Goal: Complete application form

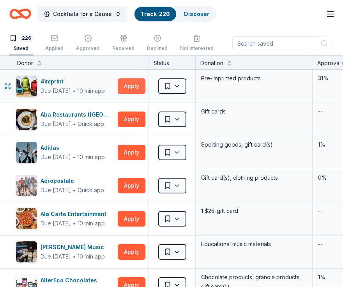
click at [137, 86] on button "Apply" at bounding box center [132, 86] width 28 height 16
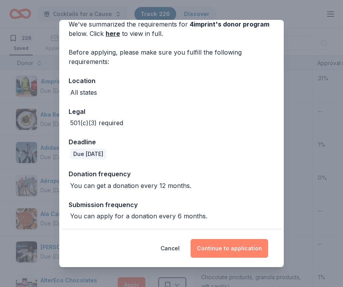
scroll to position [38, 0]
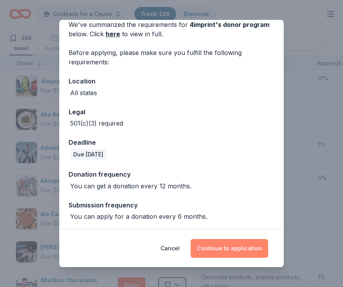
click at [235, 247] on button "Continue to application" at bounding box center [230, 248] width 78 height 19
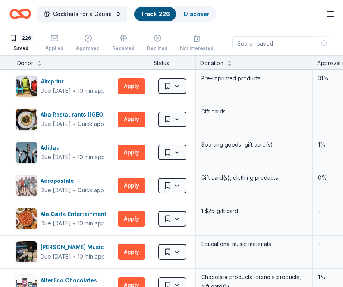
scroll to position [0, 0]
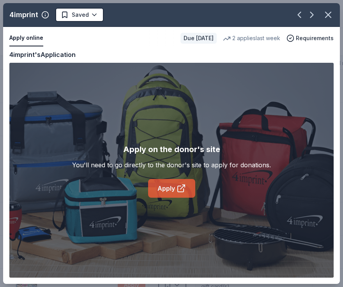
click at [187, 197] on link "Apply" at bounding box center [171, 188] width 47 height 19
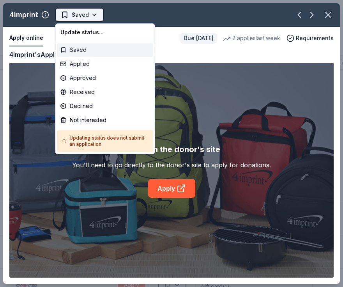
click at [89, 15] on html "Cocktails for a Cause Track · 226 Discover Earn Rewards 226 Saved Applied Appro…" at bounding box center [171, 143] width 343 height 287
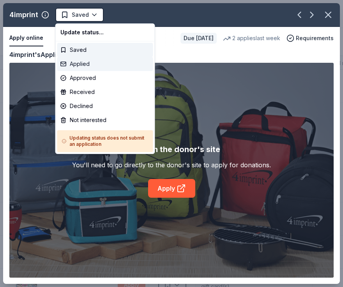
click at [86, 64] on div "Applied" at bounding box center [105, 64] width 96 height 14
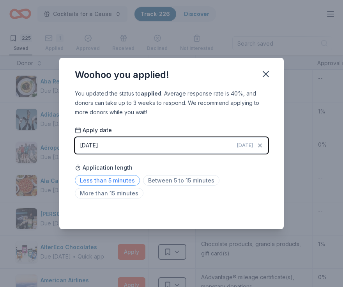
click at [112, 184] on span "Less than 5 minutes" at bounding box center [107, 180] width 65 height 11
click at [125, 178] on span "Less than 5 minutes" at bounding box center [107, 180] width 65 height 11
click at [191, 192] on div "Less than 5 minutes Between 5 to 15 minutes More than 15 minutes" at bounding box center [171, 189] width 193 height 26
click at [265, 76] on icon "button" at bounding box center [266, 74] width 11 height 11
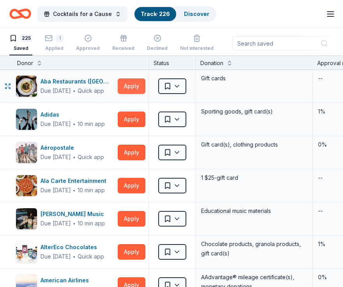
click at [135, 86] on button "Apply" at bounding box center [132, 86] width 28 height 16
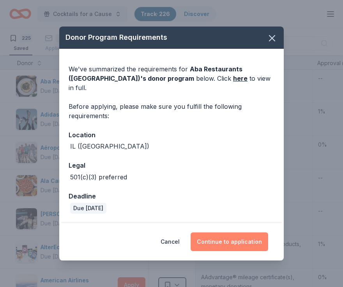
click at [229, 237] on button "Continue to application" at bounding box center [230, 241] width 78 height 19
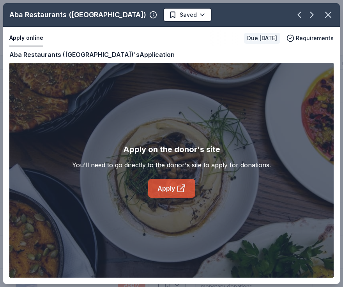
click at [181, 188] on icon at bounding box center [183, 187] width 4 height 4
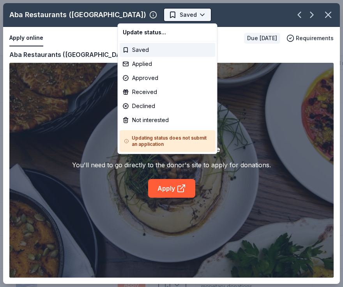
click at [137, 16] on html "Cocktails for a Cause Track · 226 Discover Earn Rewards 225 Saved 1 Applied App…" at bounding box center [171, 143] width 343 height 287
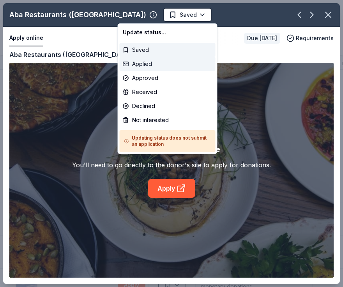
click at [143, 66] on div "Applied" at bounding box center [168, 64] width 96 height 14
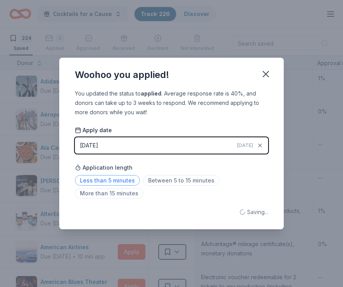
click at [116, 184] on span "Less than 5 minutes" at bounding box center [107, 180] width 65 height 11
click at [265, 77] on icon "button" at bounding box center [266, 74] width 11 height 11
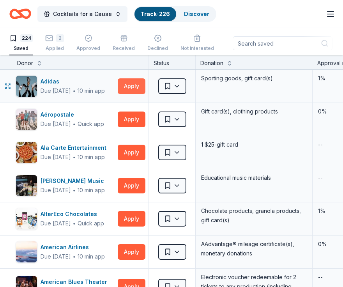
click at [134, 85] on button "Apply" at bounding box center [132, 86] width 28 height 16
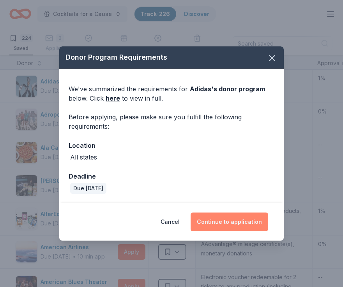
click at [220, 223] on button "Continue to application" at bounding box center [230, 222] width 78 height 19
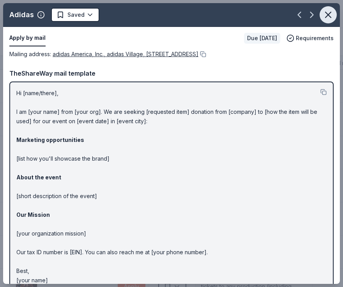
click at [326, 14] on icon "button" at bounding box center [328, 14] width 11 height 11
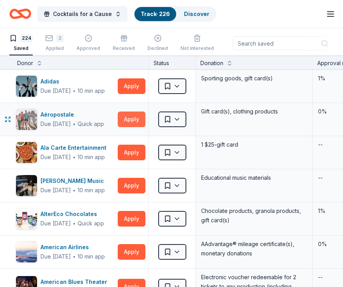
click at [130, 119] on button "Apply" at bounding box center [132, 120] width 28 height 16
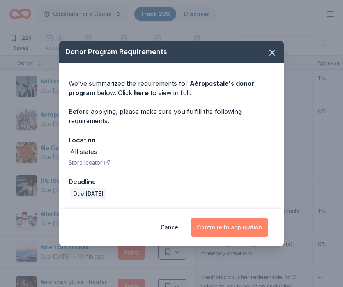
click at [209, 226] on button "Continue to application" at bounding box center [230, 227] width 78 height 19
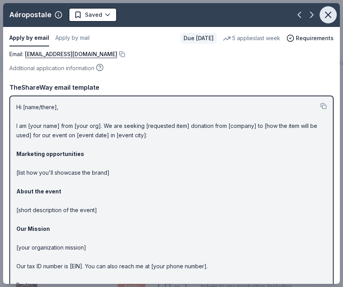
click at [333, 12] on icon "button" at bounding box center [328, 14] width 11 height 11
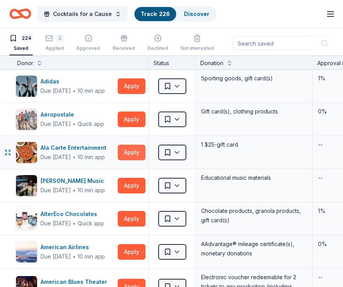
click at [137, 153] on button "Apply" at bounding box center [132, 153] width 28 height 16
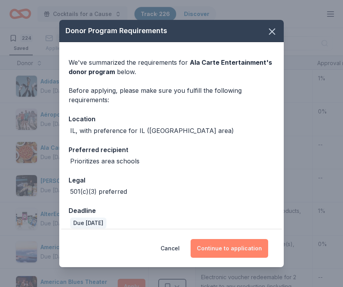
click at [209, 243] on button "Continue to application" at bounding box center [230, 248] width 78 height 19
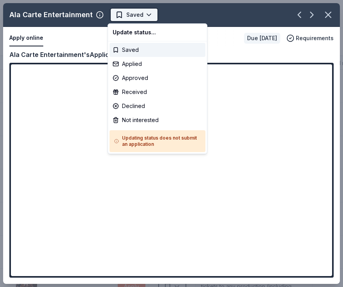
click at [144, 14] on html "Cocktails for a Cause Track · 226 Discover Earn Rewards 224 Saved 2 Applied App…" at bounding box center [171, 143] width 343 height 287
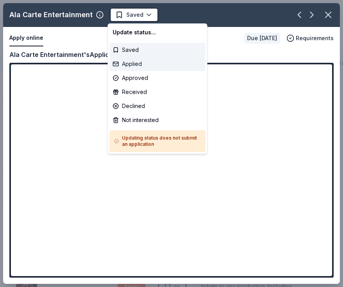
click at [136, 64] on div "Applied" at bounding box center [158, 64] width 96 height 14
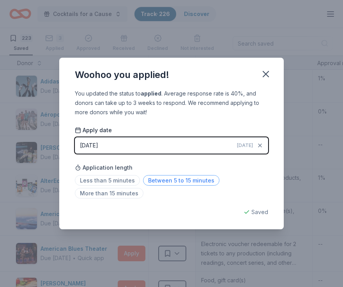
click at [167, 179] on span "Between 5 to 15 minutes" at bounding box center [181, 180] width 76 height 11
click at [266, 76] on icon "button" at bounding box center [266, 74] width 11 height 11
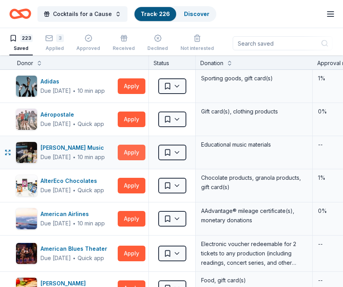
click at [131, 153] on button "Apply" at bounding box center [132, 153] width 28 height 16
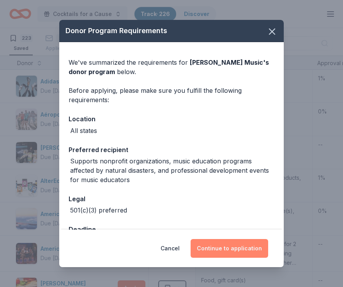
click at [225, 247] on button "Continue to application" at bounding box center [230, 248] width 78 height 19
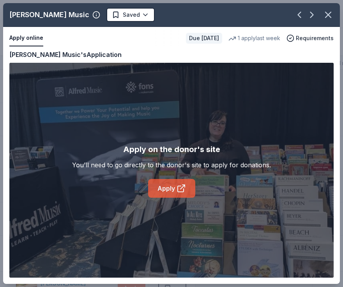
click at [185, 183] on link "Apply" at bounding box center [171, 188] width 47 height 19
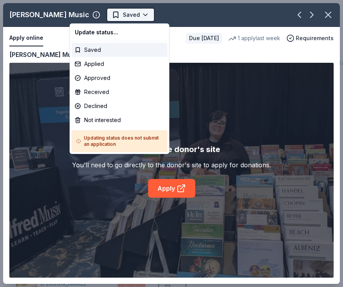
click at [107, 18] on html "Cocktails for a Cause Track · 226 Discover Earn Rewards 223 Saved 3 Applied App…" at bounding box center [171, 143] width 343 height 287
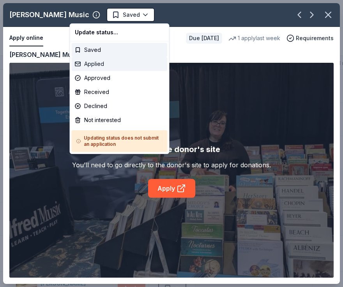
click at [101, 63] on div "Applied" at bounding box center [120, 64] width 96 height 14
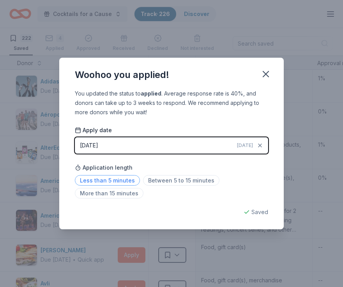
click at [129, 182] on span "Less than 5 minutes" at bounding box center [107, 180] width 65 height 11
click at [267, 80] on button "button" at bounding box center [265, 74] width 17 height 17
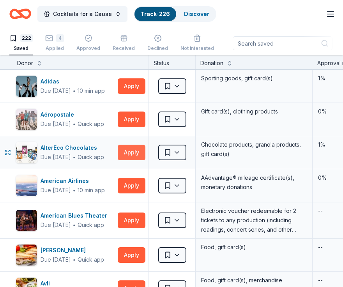
click at [129, 151] on button "Apply" at bounding box center [132, 153] width 28 height 16
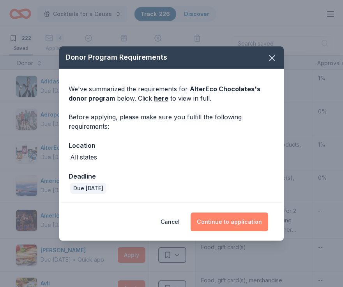
click at [216, 221] on button "Continue to application" at bounding box center [230, 222] width 78 height 19
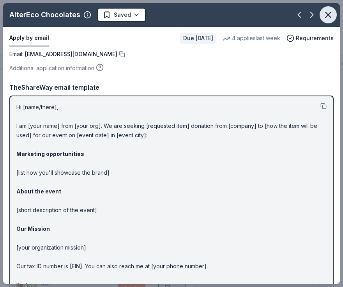
click at [329, 16] on icon "button" at bounding box center [328, 14] width 11 height 11
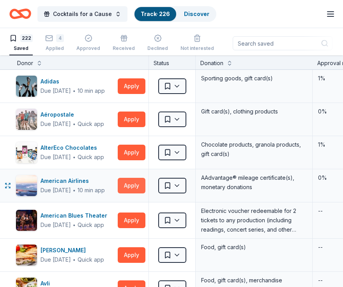
click at [125, 186] on button "Apply" at bounding box center [132, 186] width 28 height 16
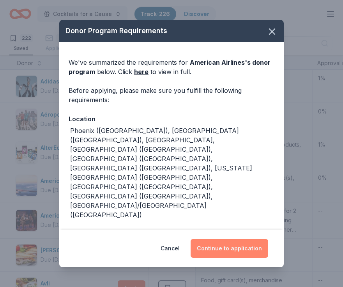
click at [238, 247] on button "Continue to application" at bounding box center [230, 248] width 78 height 19
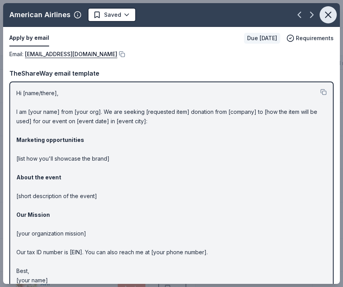
click at [326, 14] on icon "button" at bounding box center [328, 14] width 11 height 11
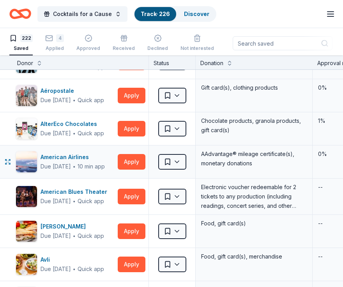
scroll to position [25, 0]
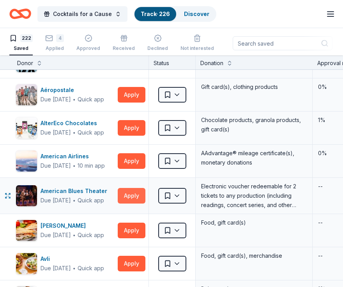
click at [127, 194] on button "Apply" at bounding box center [132, 196] width 28 height 16
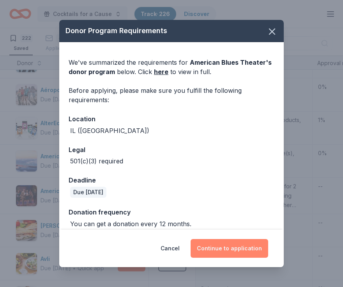
click at [227, 251] on button "Continue to application" at bounding box center [230, 248] width 78 height 19
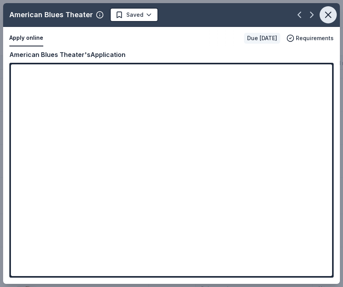
click at [332, 16] on icon "button" at bounding box center [328, 14] width 11 height 11
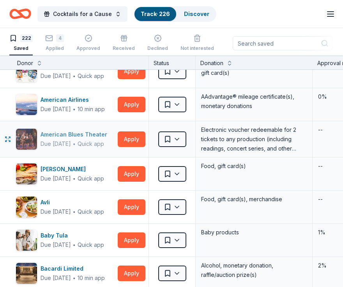
scroll to position [82, 0]
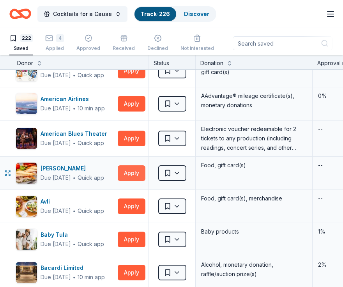
click at [131, 173] on button "Apply" at bounding box center [132, 173] width 28 height 16
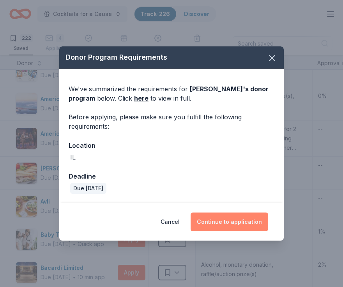
click at [220, 217] on button "Continue to application" at bounding box center [230, 222] width 78 height 19
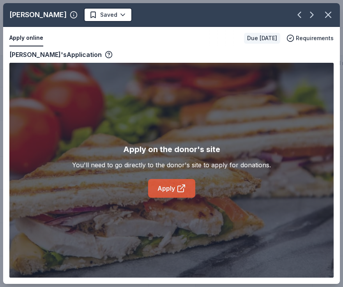
click at [165, 181] on link "Apply" at bounding box center [171, 188] width 47 height 19
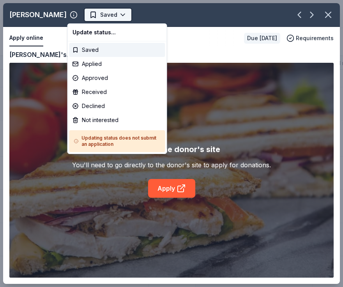
click at [93, 12] on html "Cocktails for a Cause Track · 226 Discover Earn Rewards 222 Saved 4 Applied App…" at bounding box center [171, 143] width 343 height 287
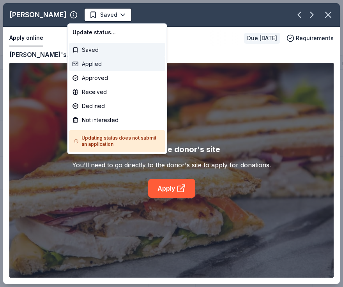
click at [94, 64] on div "Applied" at bounding box center [117, 64] width 96 height 14
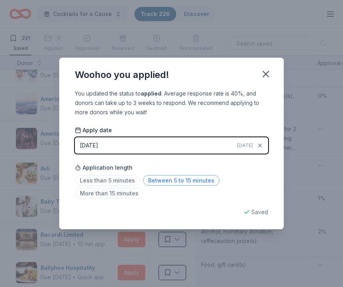
click at [164, 177] on span "Between 5 to 15 minutes" at bounding box center [181, 180] width 76 height 11
click at [270, 74] on icon "button" at bounding box center [266, 74] width 11 height 11
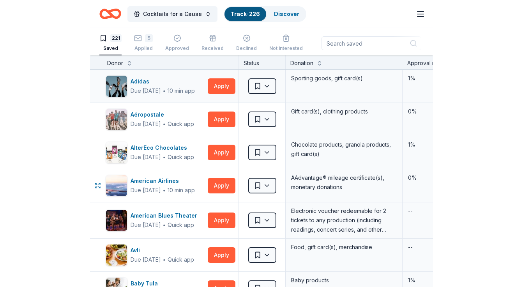
scroll to position [0, 0]
